Goal: Obtain resource: Obtain resource

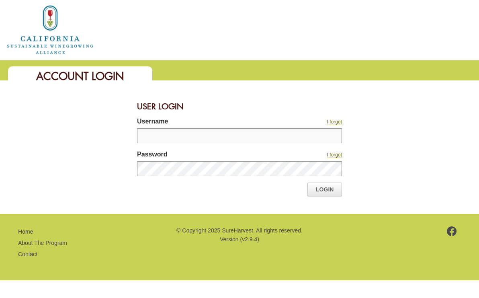
type input "**********"
click at [321, 191] on link "Login" at bounding box center [325, 190] width 35 height 14
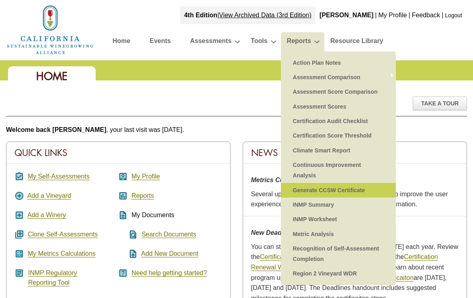
click at [358, 191] on link "Generate CCSW Certificate" at bounding box center [338, 190] width 99 height 14
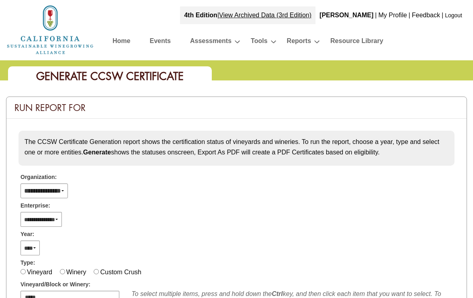
select select
click at [106, 233] on div "Year:" at bounding box center [236, 233] width 444 height 12
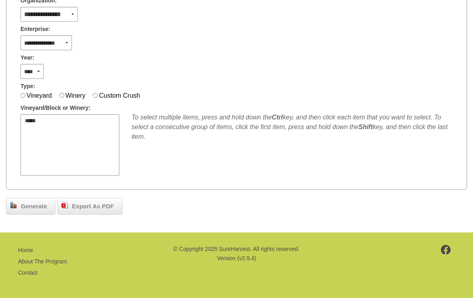
scroll to position [175, 0]
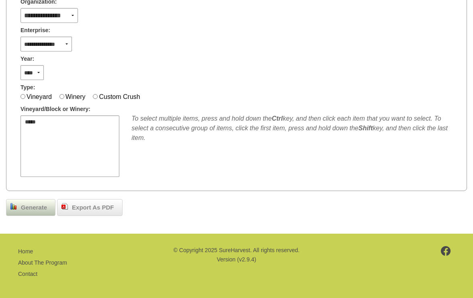
click at [43, 205] on span "Generate" at bounding box center [34, 207] width 34 height 9
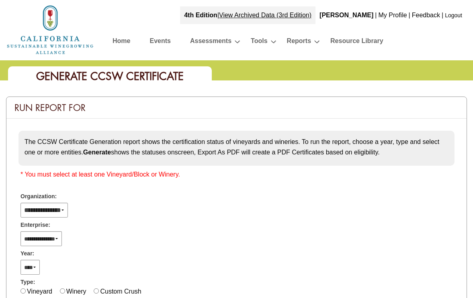
select select
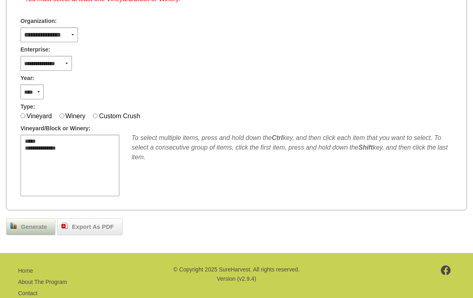
click at [39, 223] on span "Generate" at bounding box center [34, 226] width 34 height 9
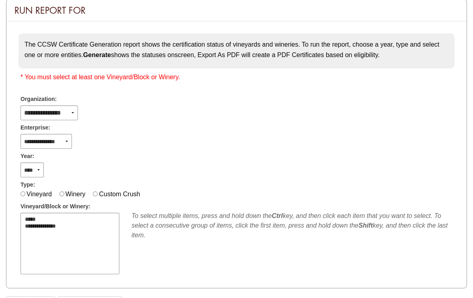
scroll to position [95, 0]
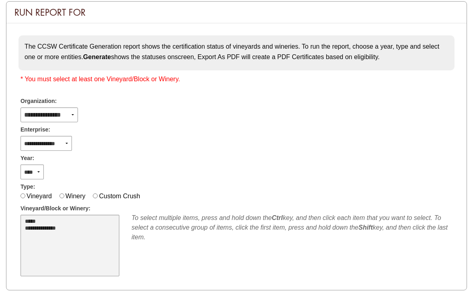
select select "****"
click at [63, 229] on option "**********" at bounding box center [66, 228] width 84 height 7
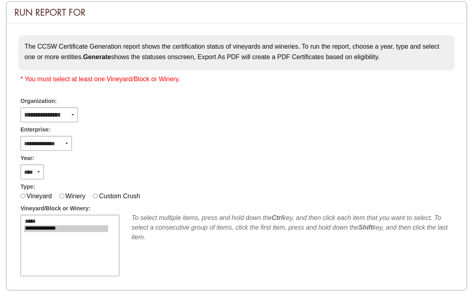
click at [188, 259] on div "To select multiple items, press and hold down the Ctrl key, and then click each…" at bounding box center [291, 245] width 333 height 65
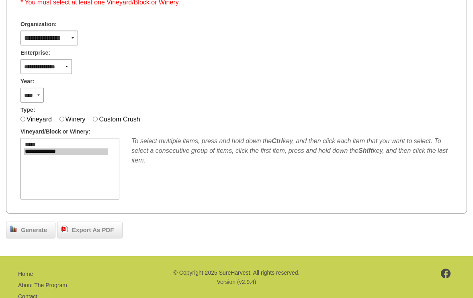
scroll to position [173, 0]
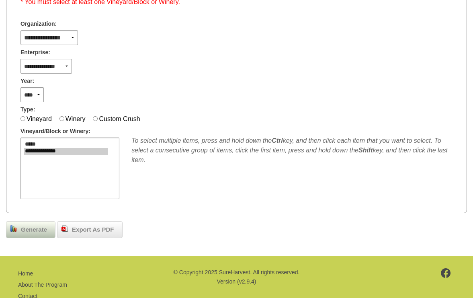
click at [35, 225] on span "Generate" at bounding box center [34, 229] width 34 height 9
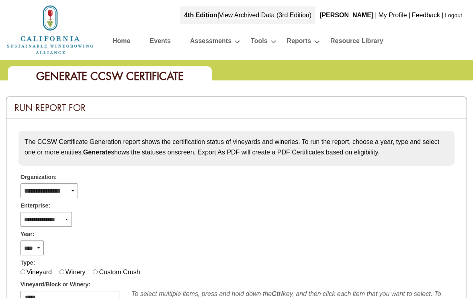
scroll to position [173, 0]
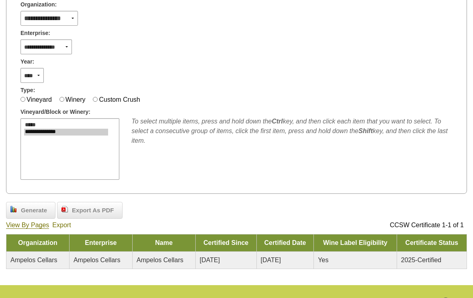
click at [62, 222] on link "Export" at bounding box center [61, 225] width 19 height 7
click at [97, 209] on span "Export As PDF" at bounding box center [93, 210] width 50 height 9
click at [231, 96] on div "Vineyard Winery Custom Crush" at bounding box center [236, 100] width 444 height 10
